Goal: Learn about a topic: Learn about a topic

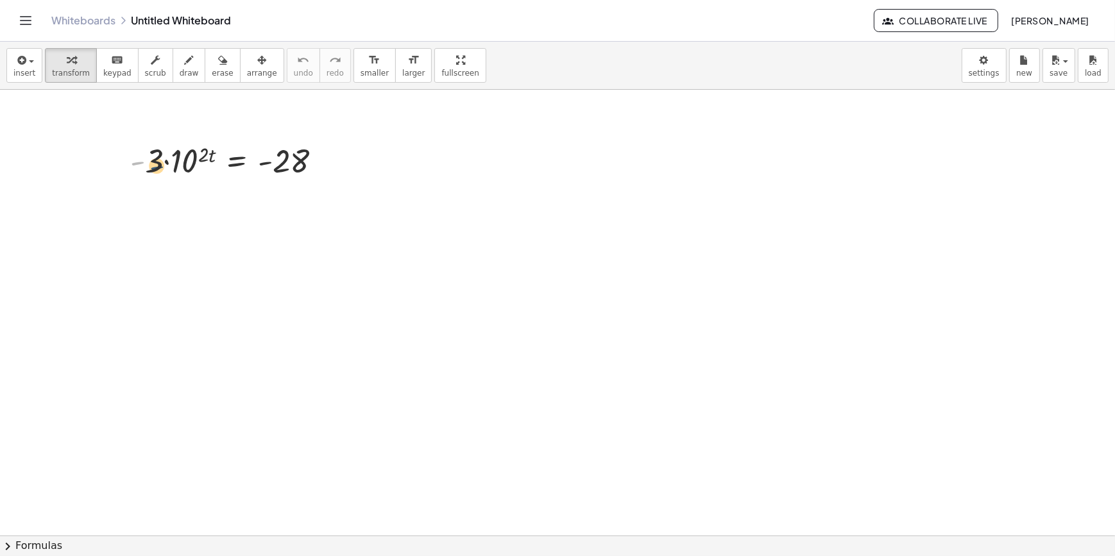
drag, startPoint x: 134, startPoint y: 160, endPoint x: 154, endPoint y: 166, distance: 20.5
click at [154, 166] on div at bounding box center [231, 160] width 214 height 44
drag, startPoint x: 159, startPoint y: 164, endPoint x: 300, endPoint y: 193, distance: 144.1
click at [300, 193] on div "· - 3 · - 3 · 10 ( · 2 · t ) = - 28" at bounding box center [557, 561] width 1115 height 942
click at [300, 188] on div at bounding box center [237, 160] width 205 height 64
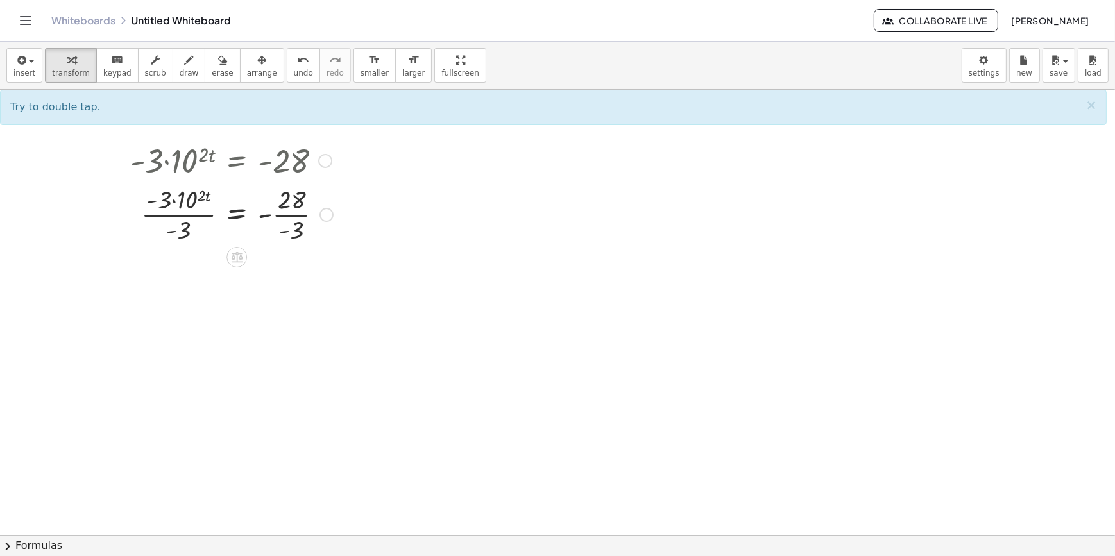
click at [282, 223] on div at bounding box center [232, 214] width 216 height 64
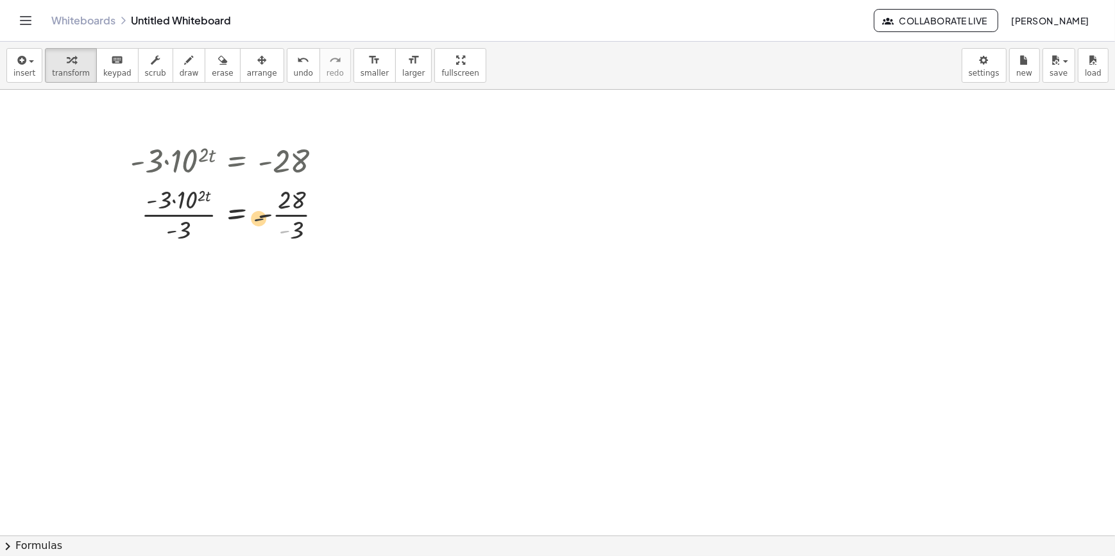
drag, startPoint x: 281, startPoint y: 229, endPoint x: 250, endPoint y: 207, distance: 38.1
click at [250, 207] on div at bounding box center [232, 214] width 216 height 64
click at [257, 206] on div at bounding box center [232, 214] width 216 height 64
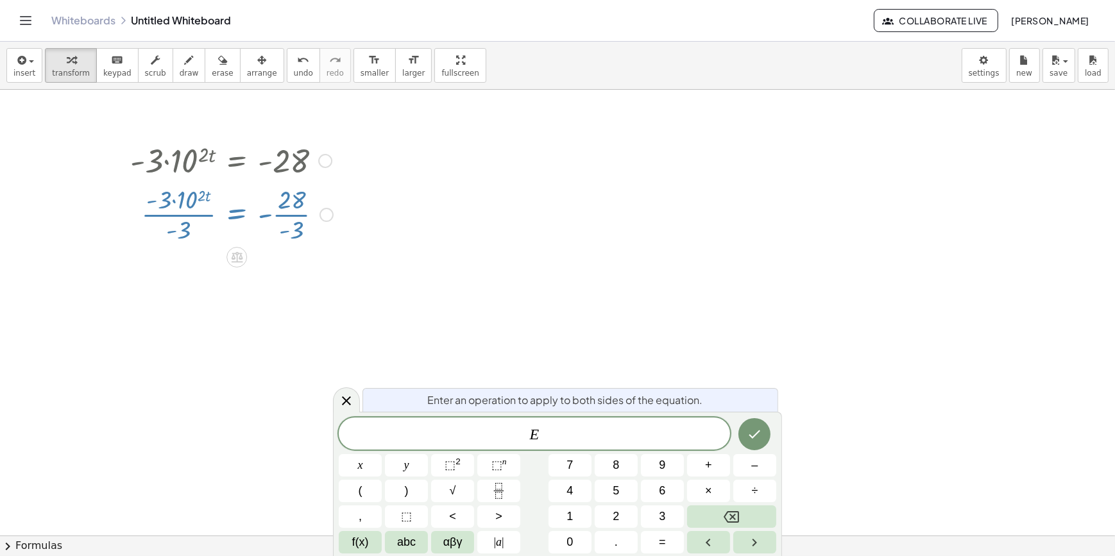
click at [286, 246] on div "· - 3 · 10 ( · 2 · t ) = - 28 · 10 ( · 2 · t ) = - 28 · - 3 · - 3 · · - 3" at bounding box center [227, 192] width 232 height 114
click at [257, 358] on div at bounding box center [557, 561] width 1115 height 942
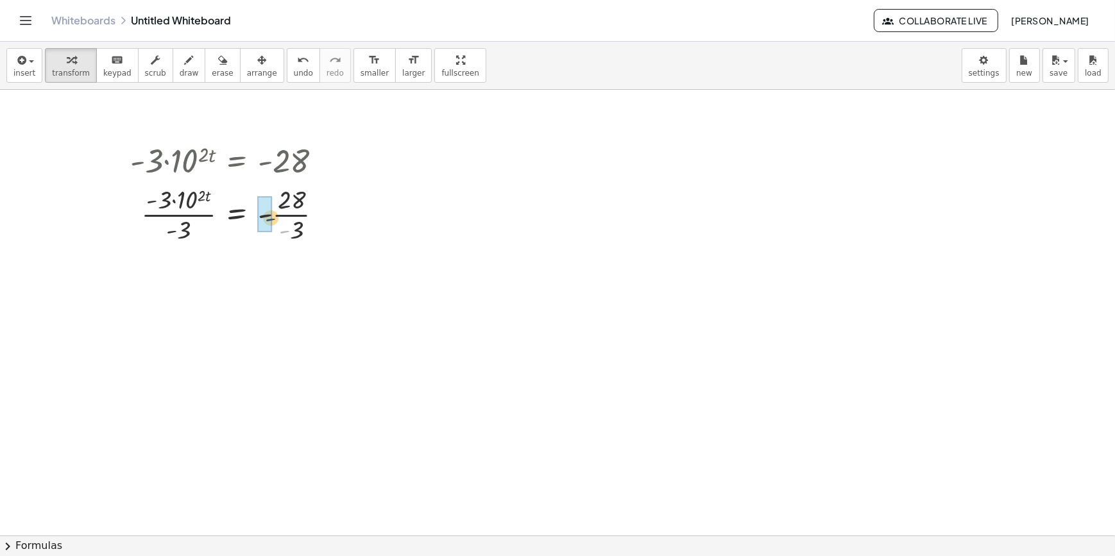
drag, startPoint x: 288, startPoint y: 233, endPoint x: 273, endPoint y: 220, distance: 19.6
click at [273, 220] on div at bounding box center [232, 214] width 216 height 64
drag, startPoint x: 188, startPoint y: 286, endPoint x: 172, endPoint y: 258, distance: 31.9
click at [172, 258] on div at bounding box center [232, 278] width 216 height 64
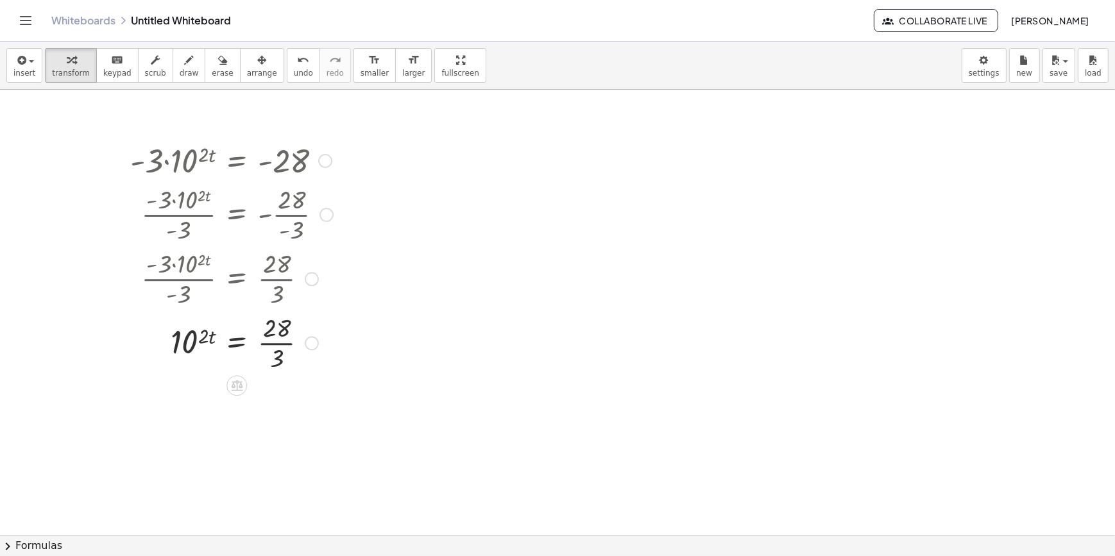
click at [284, 335] on div at bounding box center [232, 342] width 216 height 64
click at [284, 350] on div at bounding box center [232, 342] width 216 height 64
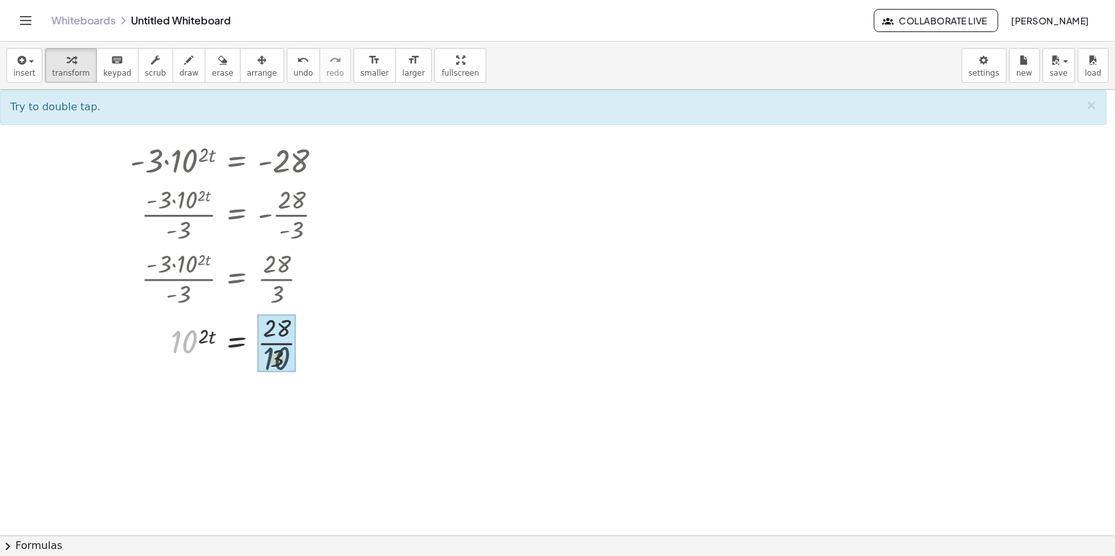
drag, startPoint x: 187, startPoint y: 349, endPoint x: 265, endPoint y: 367, distance: 79.7
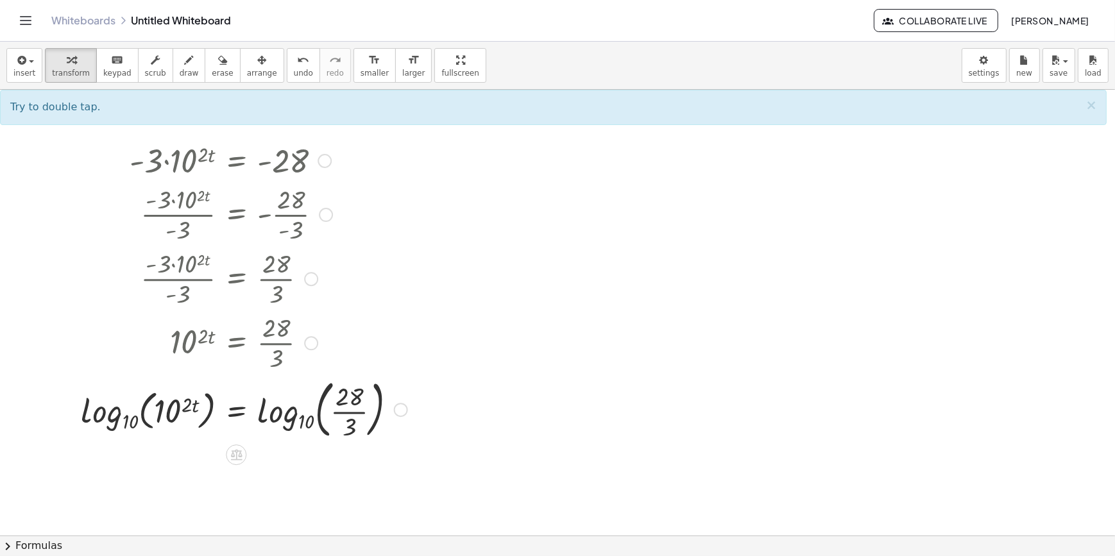
click at [316, 417] on div at bounding box center [244, 408] width 340 height 69
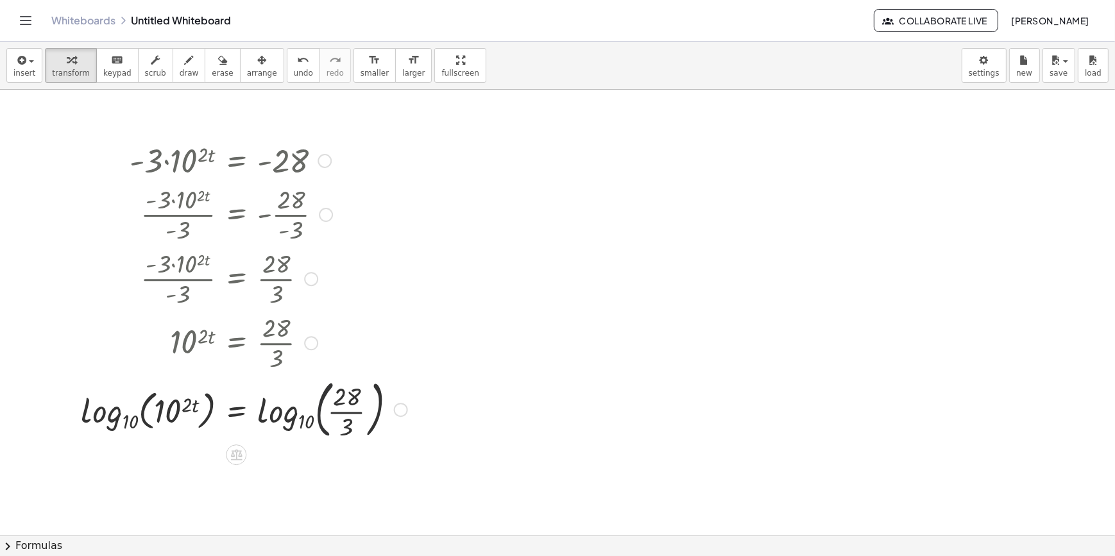
click at [309, 418] on div at bounding box center [244, 408] width 340 height 69
click at [143, 429] on div at bounding box center [244, 408] width 340 height 69
click at [121, 426] on div at bounding box center [244, 408] width 340 height 69
click at [132, 426] on div at bounding box center [269, 408] width 291 height 69
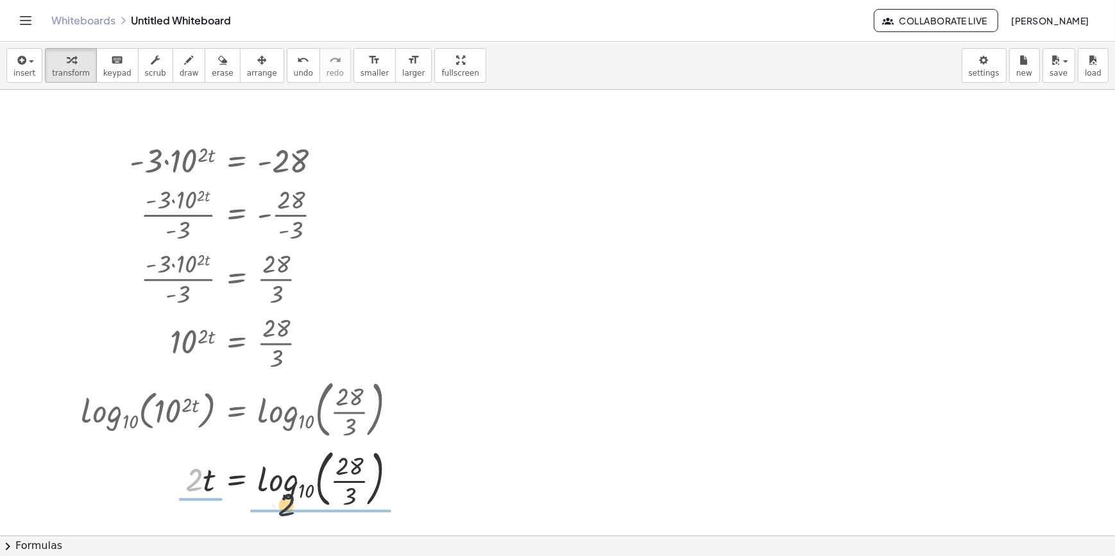
drag, startPoint x: 193, startPoint y: 485, endPoint x: 312, endPoint y: 518, distance: 123.2
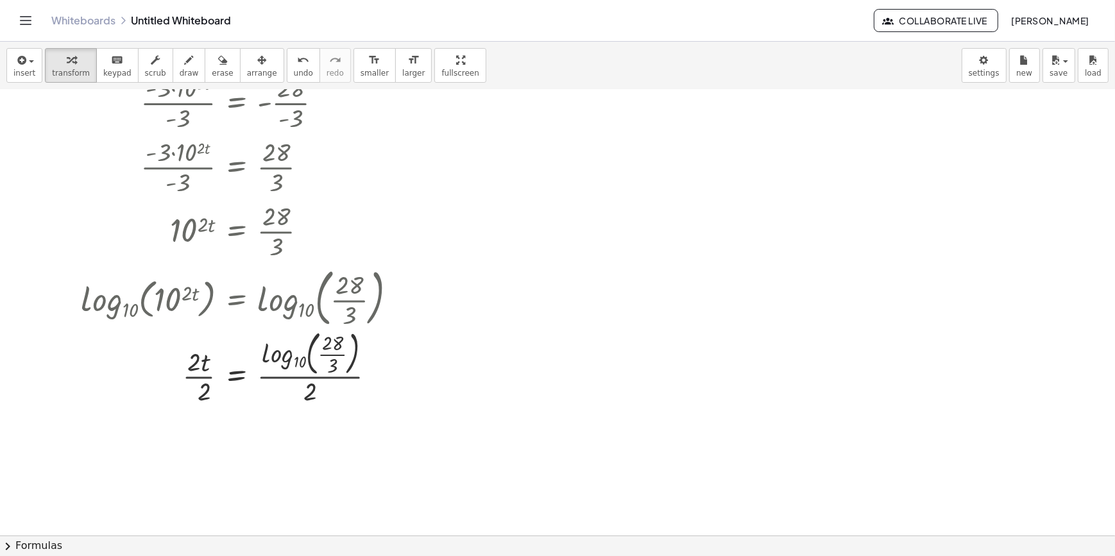
scroll to position [116, 0]
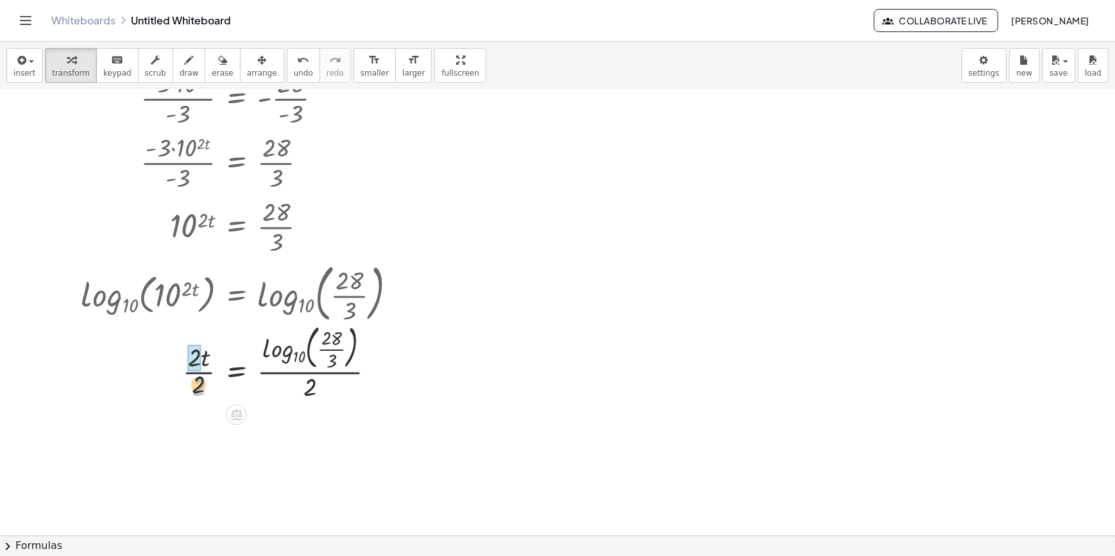
drag, startPoint x: 199, startPoint y: 392, endPoint x: 192, endPoint y: 353, distance: 39.8
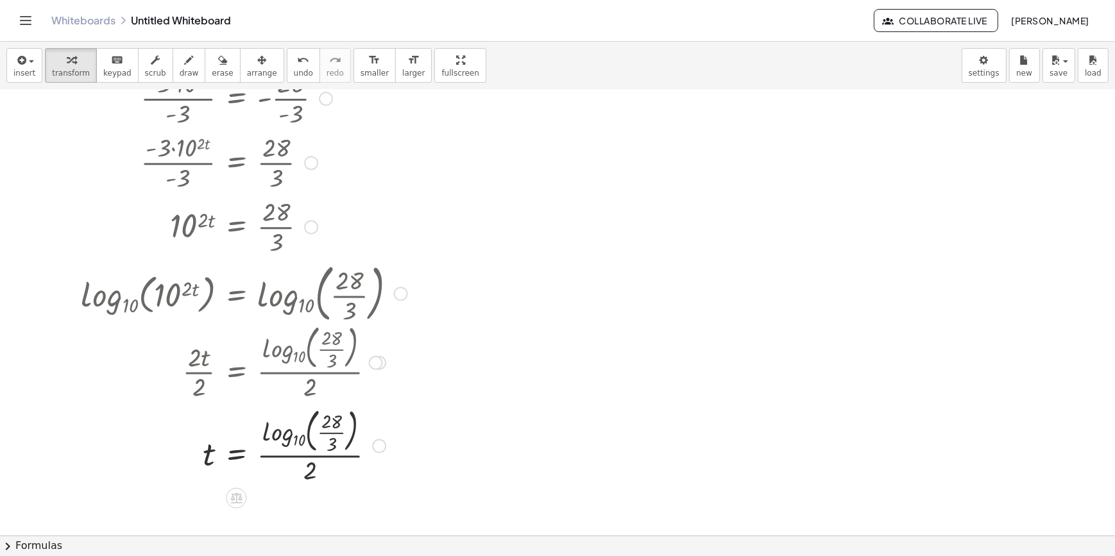
click at [297, 439] on div at bounding box center [244, 445] width 340 height 83
click at [318, 442] on div at bounding box center [244, 445] width 340 height 83
click at [350, 427] on div at bounding box center [244, 445] width 340 height 83
click at [322, 435] on div at bounding box center [244, 445] width 340 height 83
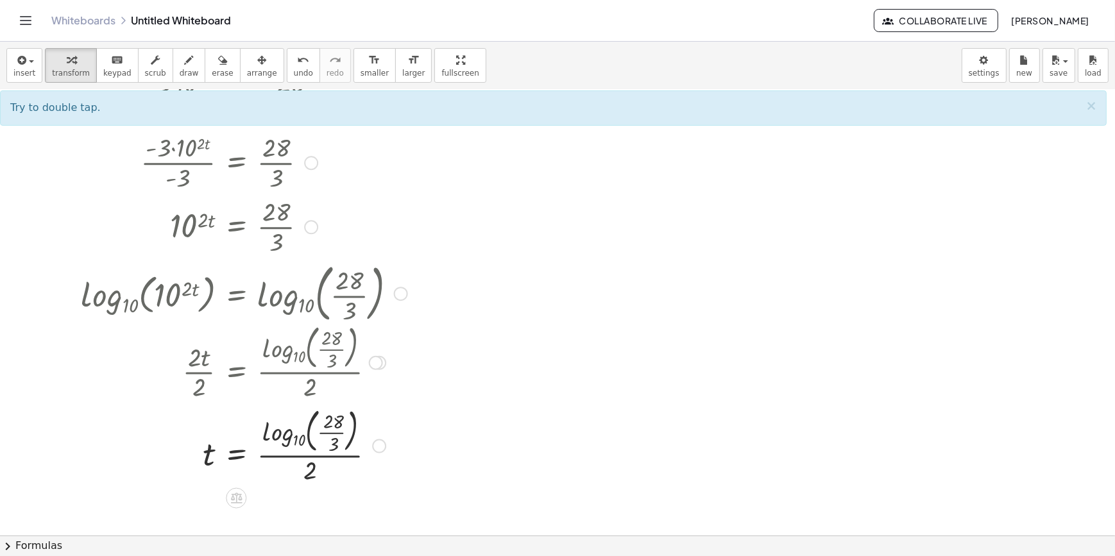
click at [323, 431] on div at bounding box center [244, 445] width 340 height 83
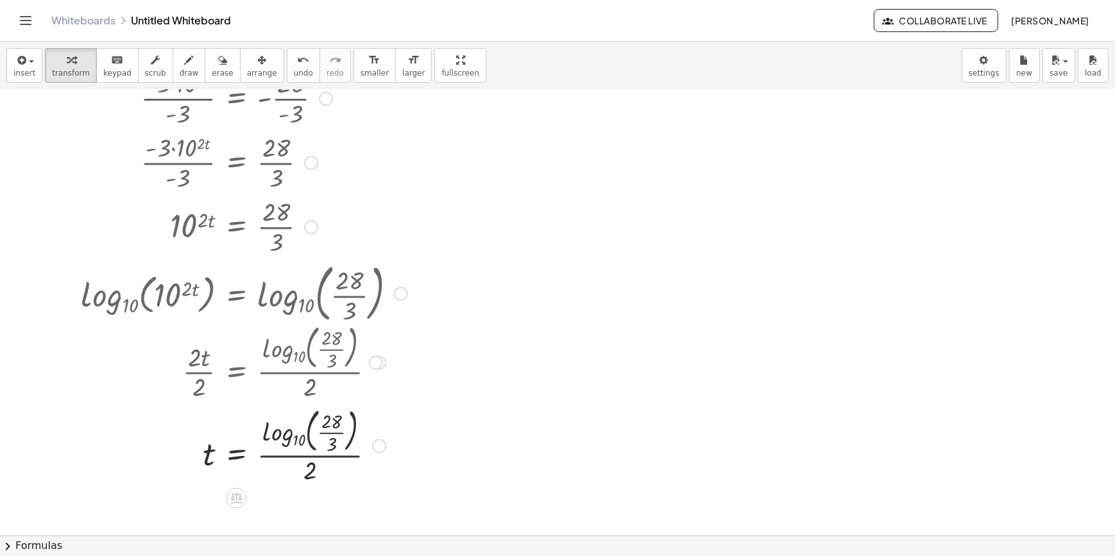
click at [323, 431] on div at bounding box center [244, 445] width 340 height 83
click at [312, 433] on div at bounding box center [252, 445] width 356 height 69
click at [304, 440] on div at bounding box center [252, 445] width 356 height 69
click at [316, 447] on div at bounding box center [244, 445] width 340 height 64
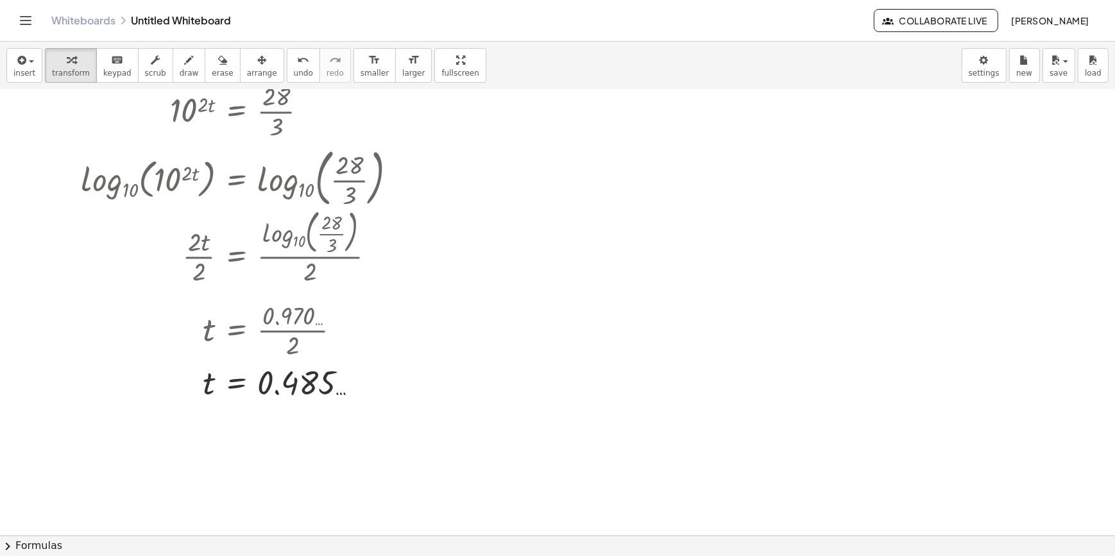
scroll to position [233, 0]
